Goal: Transaction & Acquisition: Purchase product/service

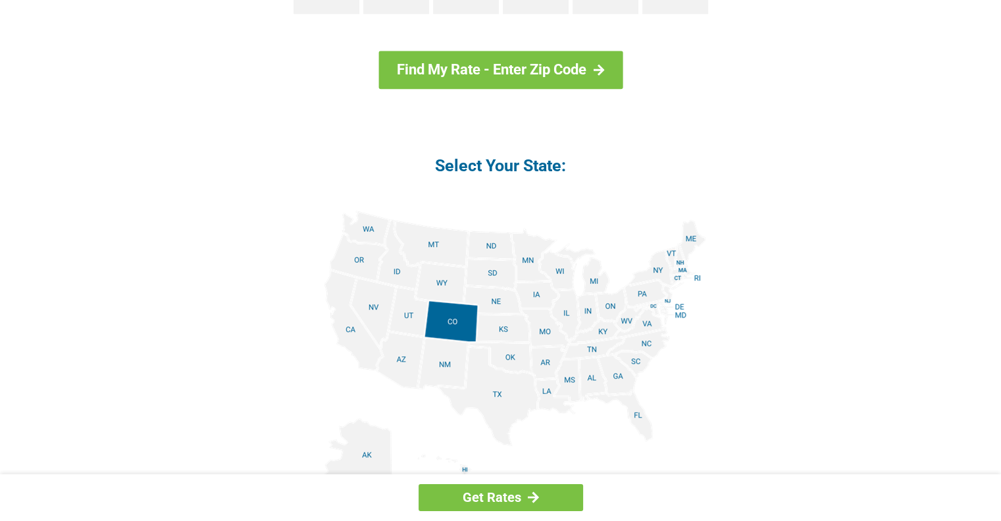
scroll to position [1514, 0]
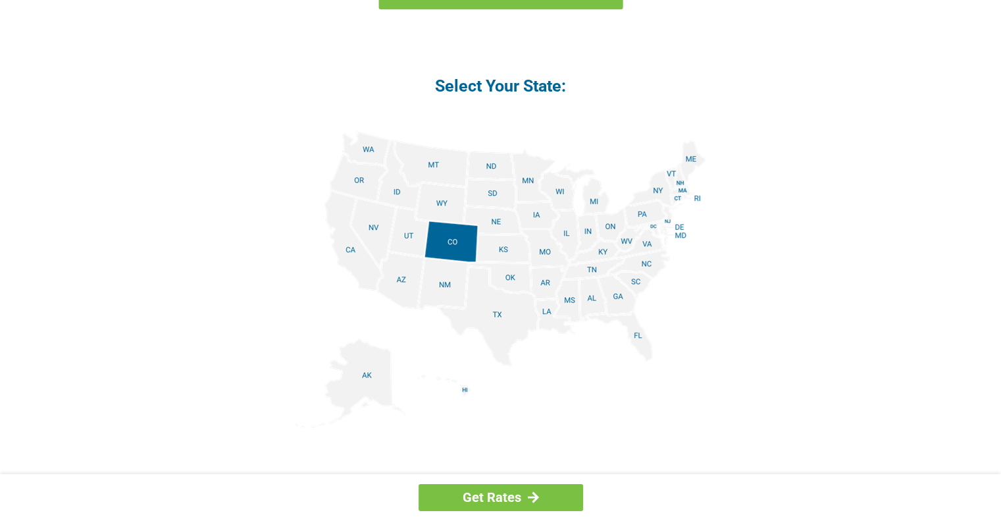
click at [403, 197] on img at bounding box center [500, 279] width 411 height 297
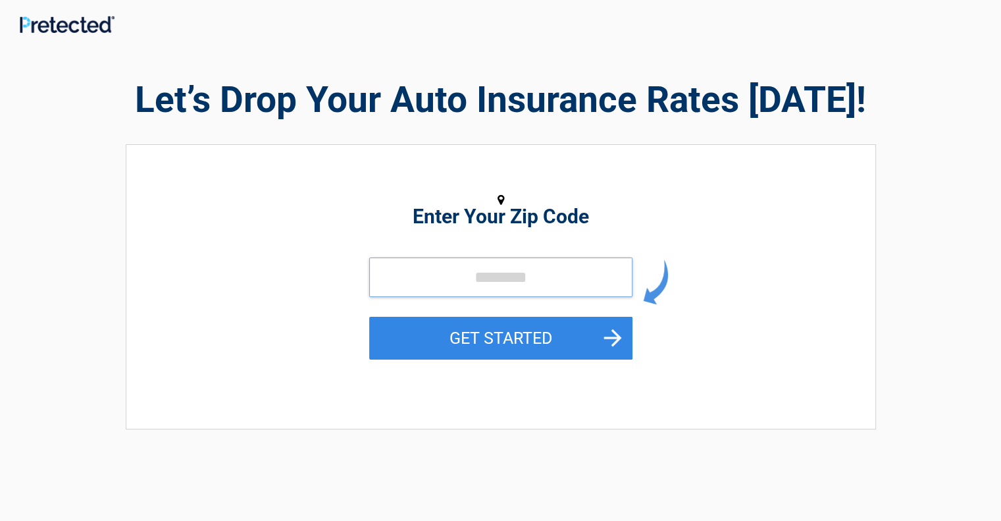
click at [417, 270] on input "tel" at bounding box center [500, 276] width 263 height 39
click at [421, 279] on input "tel" at bounding box center [500, 276] width 263 height 39
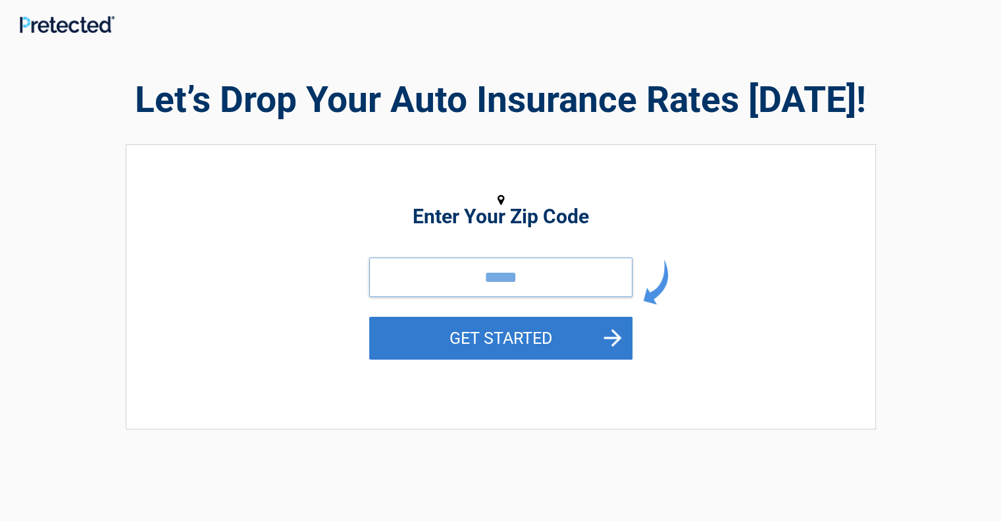
type input "*****"
click at [479, 334] on button "GET STARTED" at bounding box center [500, 338] width 263 height 43
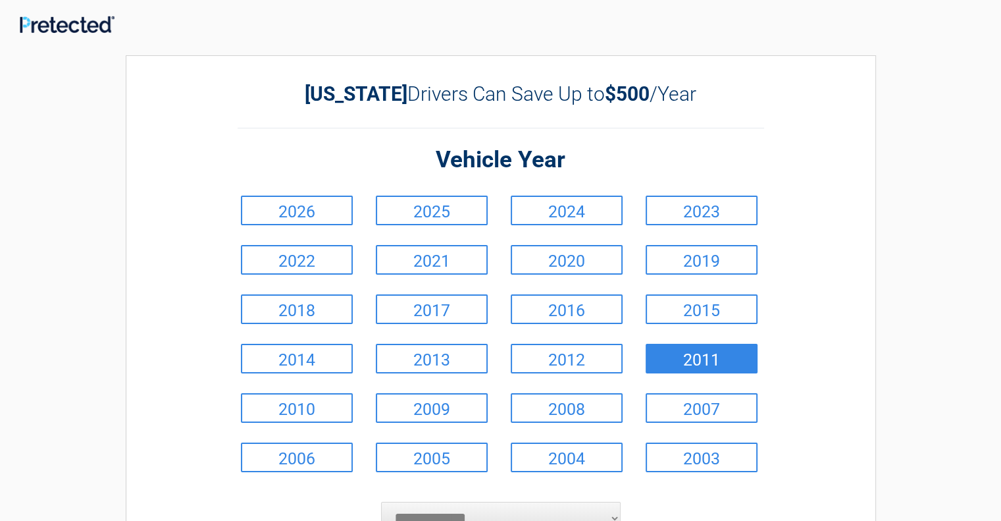
click at [691, 357] on link "2011" at bounding box center [702, 359] width 112 height 30
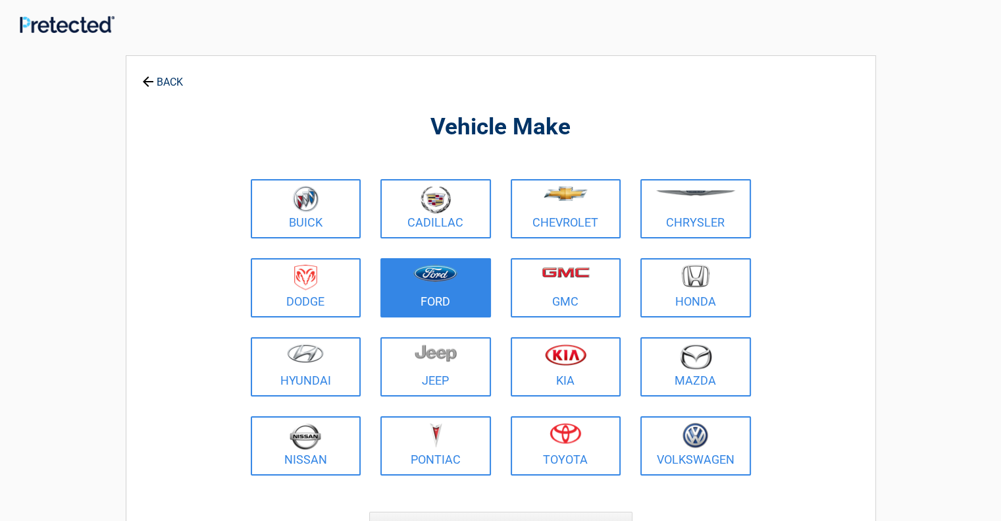
click at [449, 293] on link "Ford" at bounding box center [435, 287] width 111 height 59
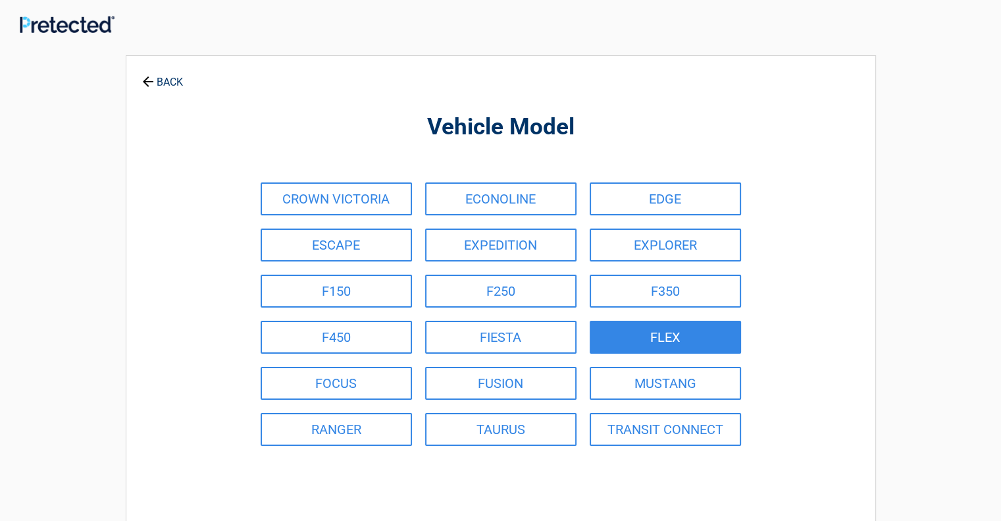
click at [646, 337] on link "FLEX" at bounding box center [665, 337] width 151 height 33
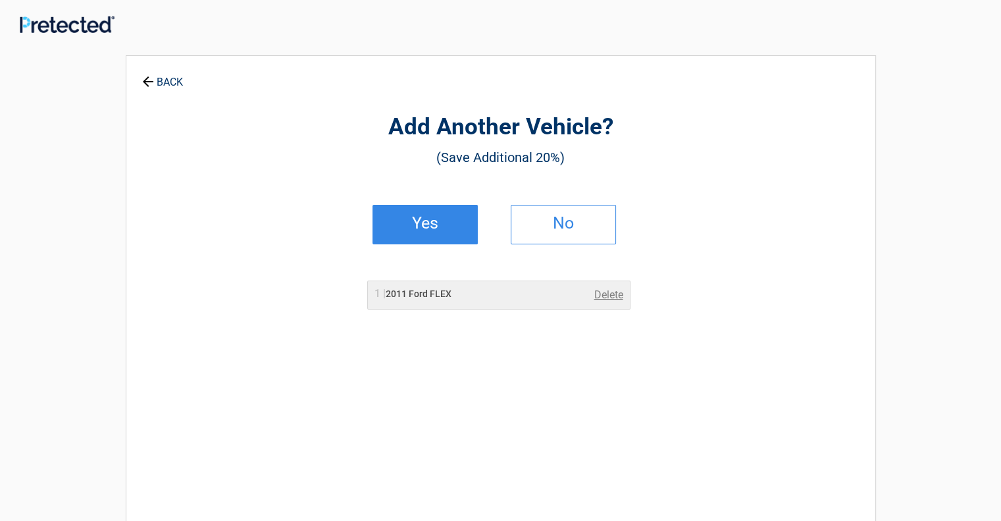
click at [430, 222] on h2 "Yes" at bounding box center [425, 222] width 78 height 9
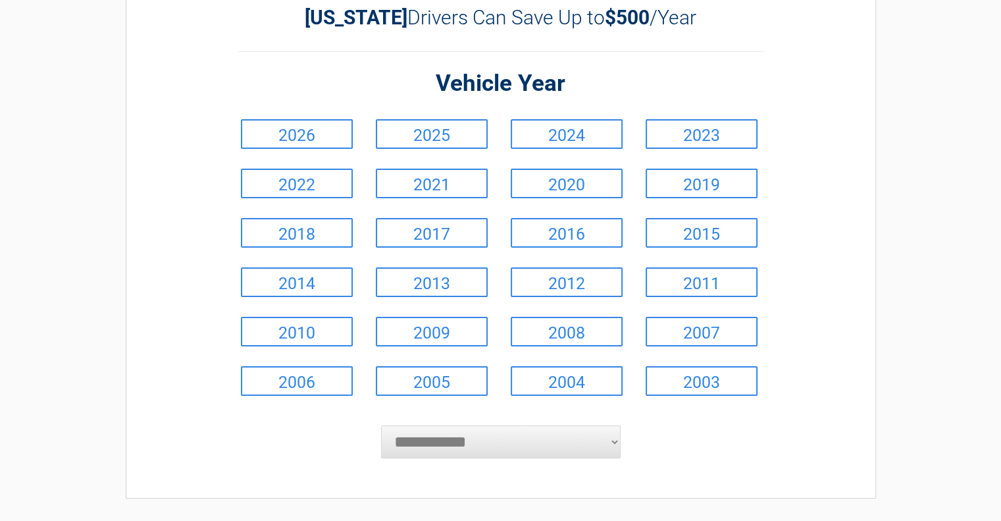
scroll to position [132, 0]
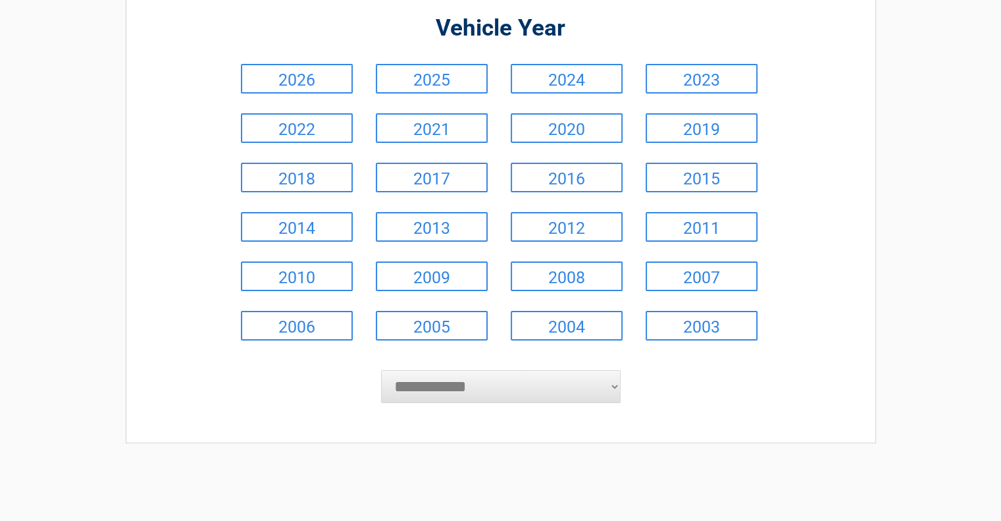
click at [613, 384] on select "**********" at bounding box center [501, 386] width 240 height 33
select select "****"
click at [381, 370] on select "**********" at bounding box center [501, 386] width 240 height 33
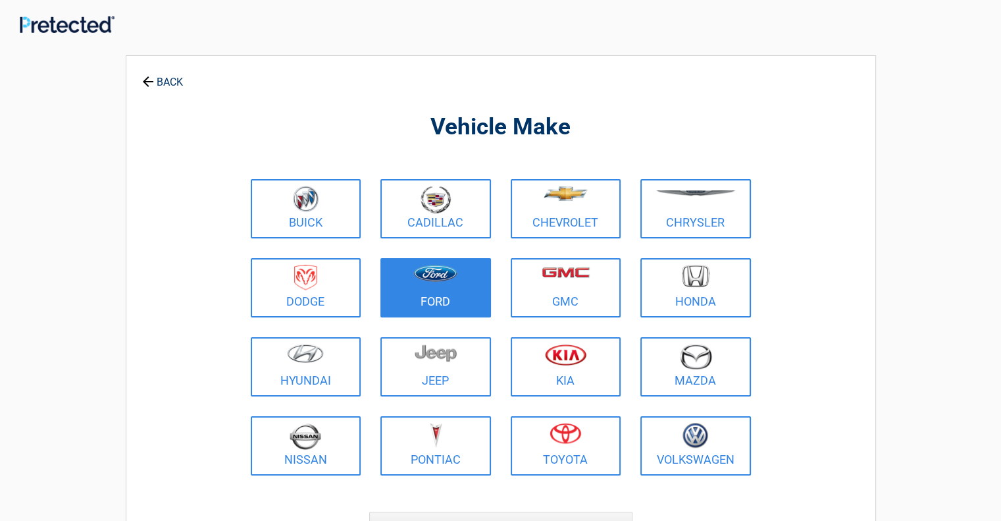
scroll to position [0, 0]
click at [443, 292] on figure at bounding box center [435, 280] width 95 height 30
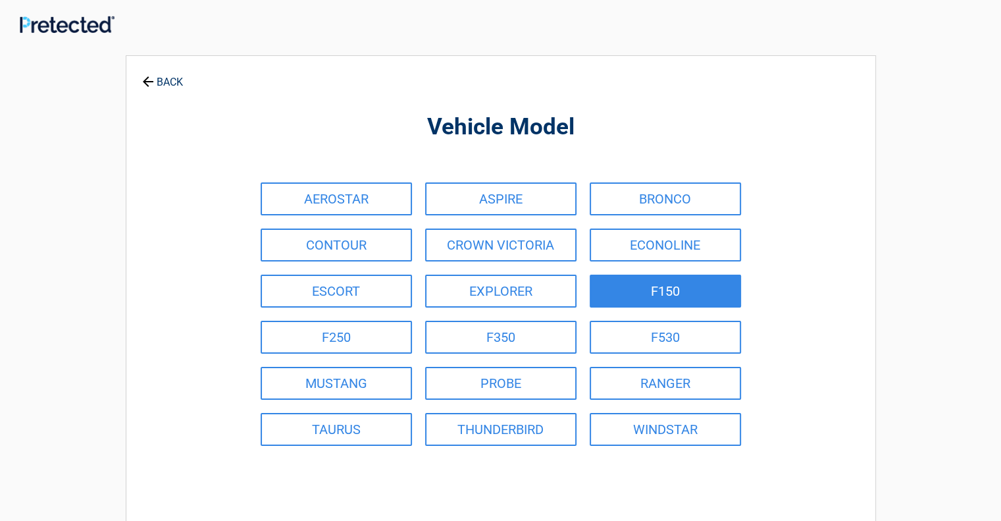
click at [646, 294] on link "F150" at bounding box center [665, 290] width 151 height 33
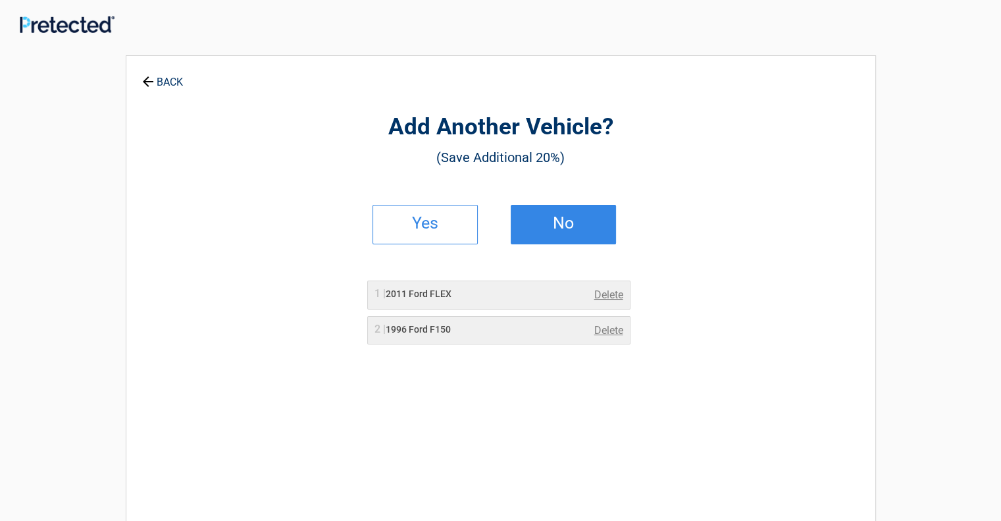
click at [548, 228] on link "No" at bounding box center [563, 224] width 105 height 39
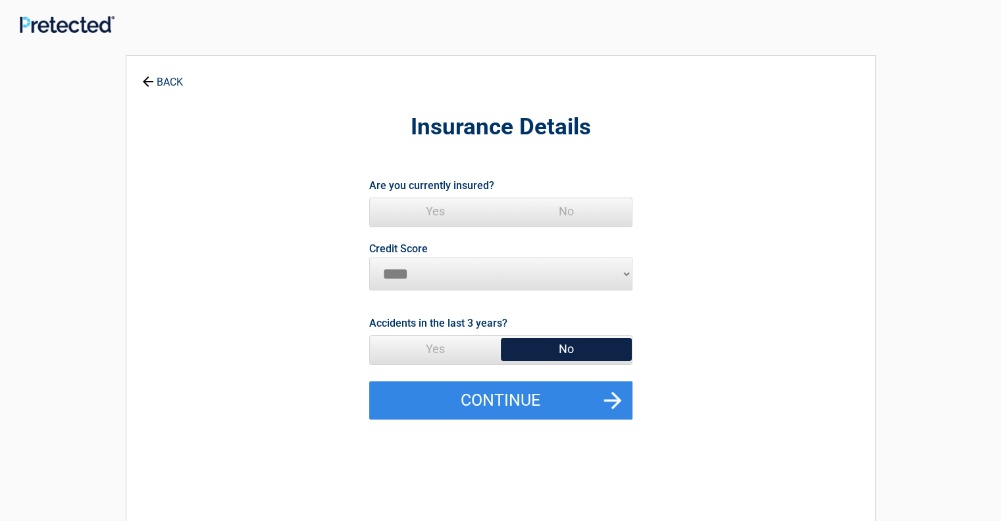
click at [433, 213] on span "Yes" at bounding box center [435, 211] width 131 height 26
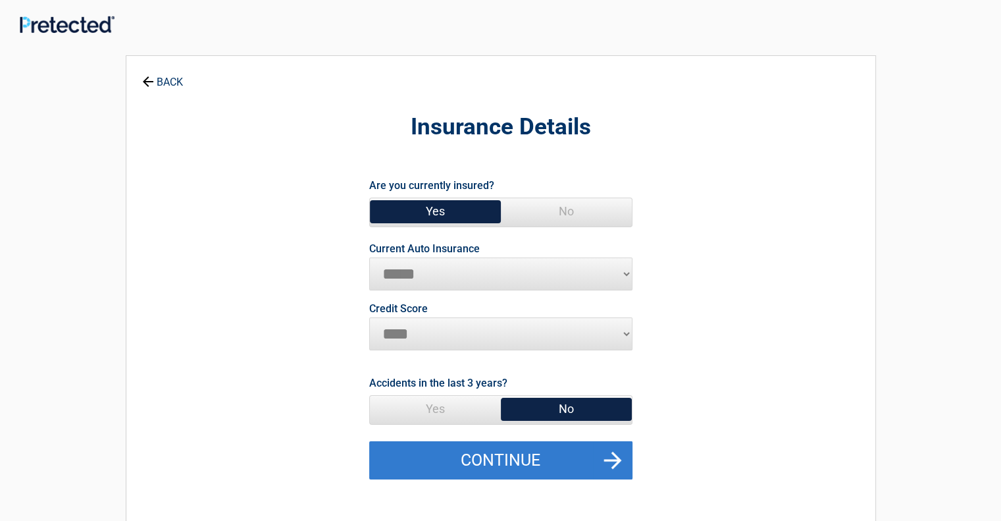
click at [527, 447] on button "Continue" at bounding box center [500, 460] width 263 height 38
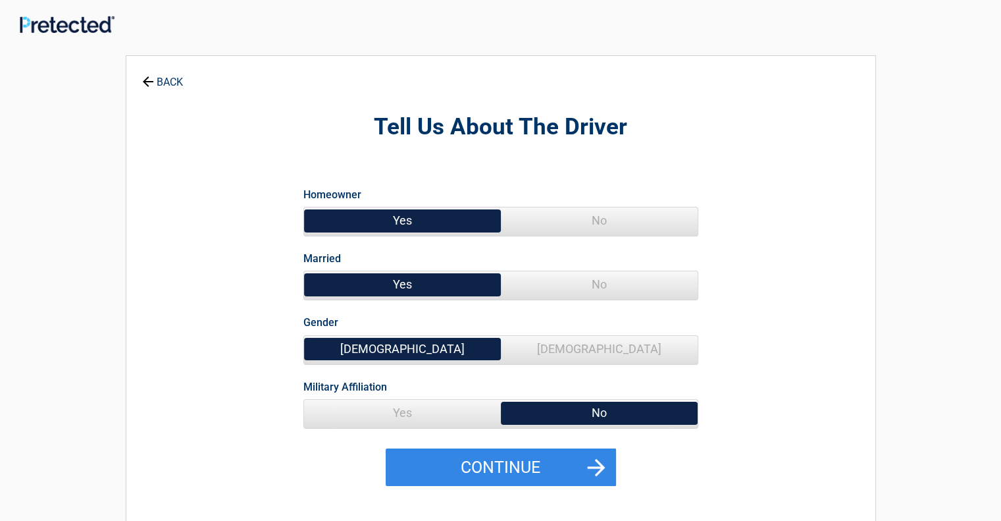
click at [405, 405] on span "Yes" at bounding box center [402, 412] width 197 height 26
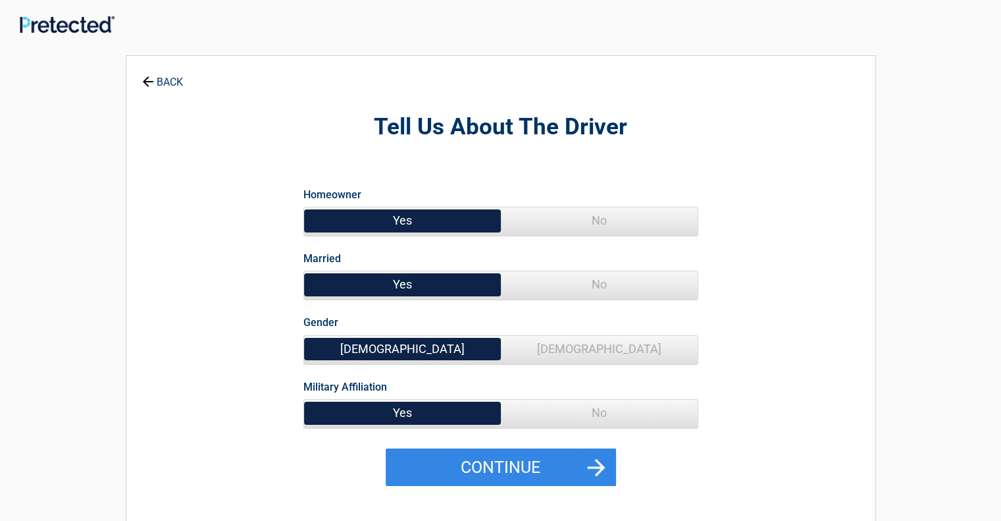
click at [567, 417] on span "No" at bounding box center [599, 412] width 197 height 26
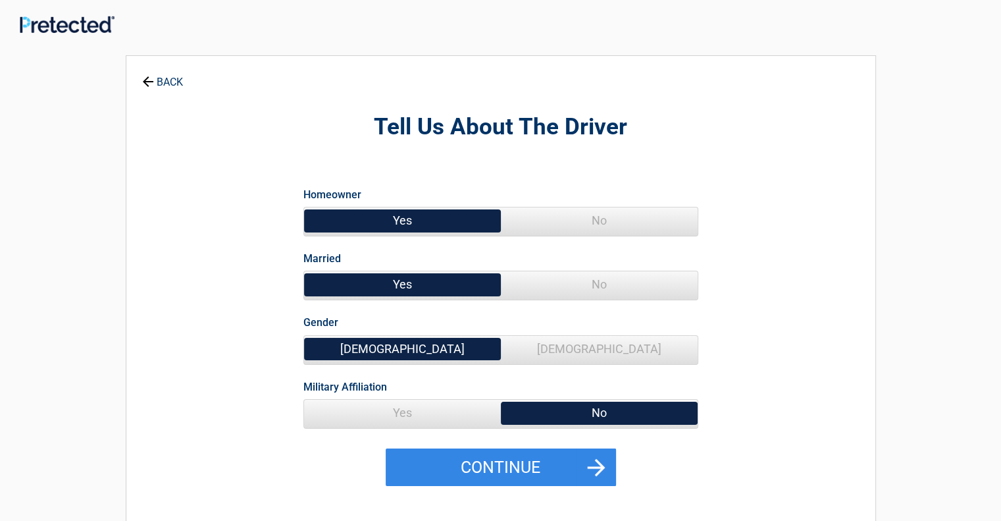
click at [398, 402] on span "Yes" at bounding box center [402, 412] width 197 height 26
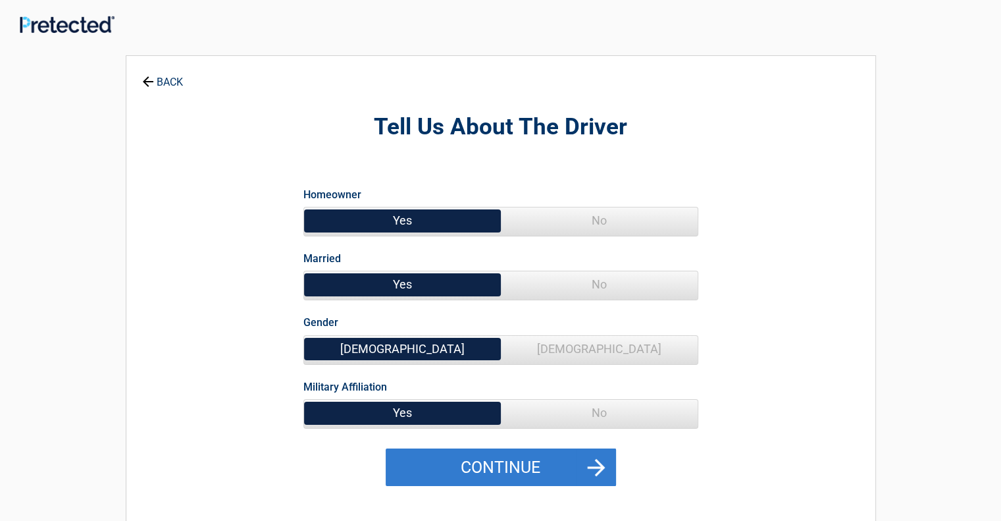
click at [471, 471] on button "Continue" at bounding box center [501, 467] width 230 height 38
